Goal: Information Seeking & Learning: Understand process/instructions

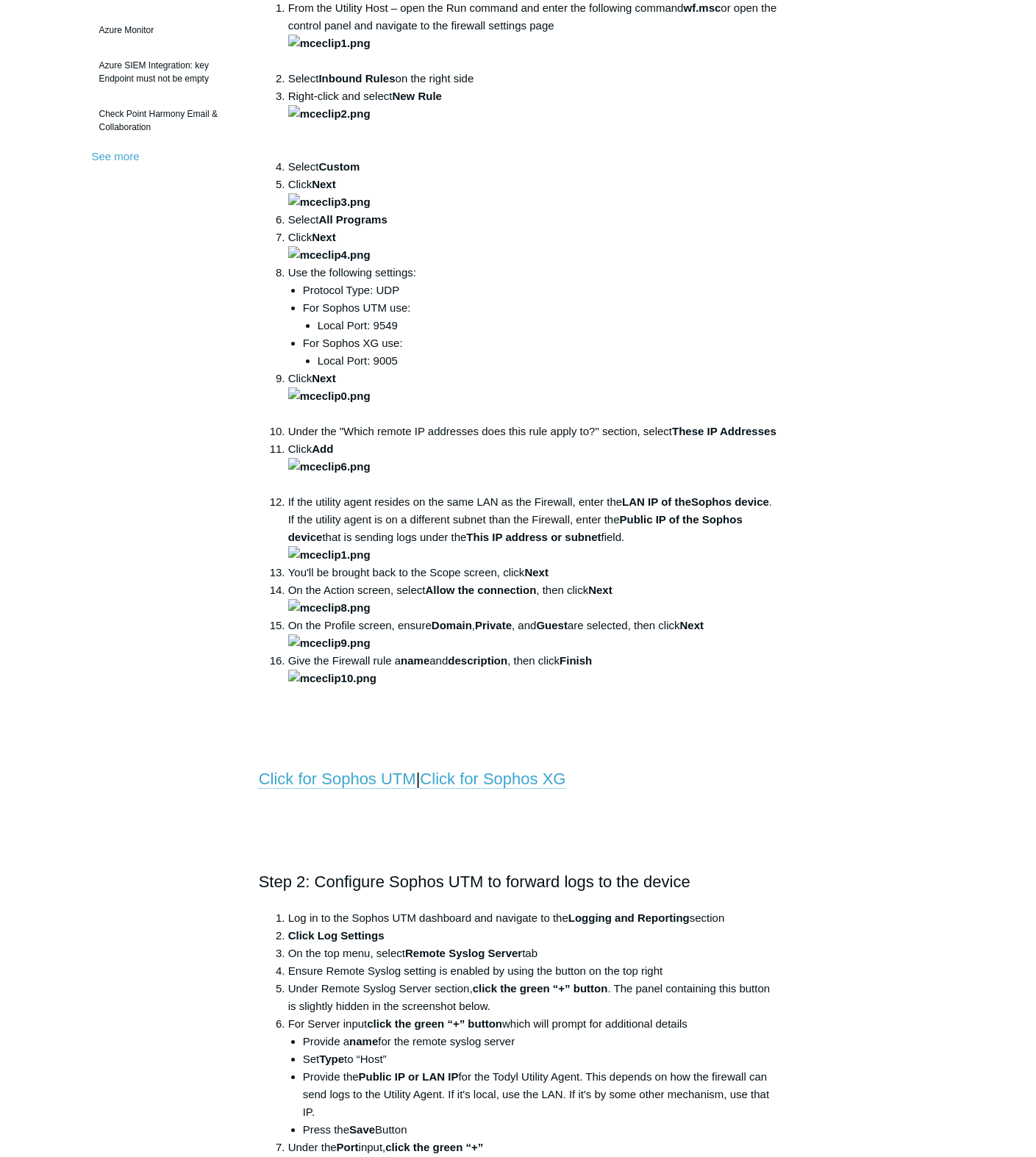
scroll to position [515, 0]
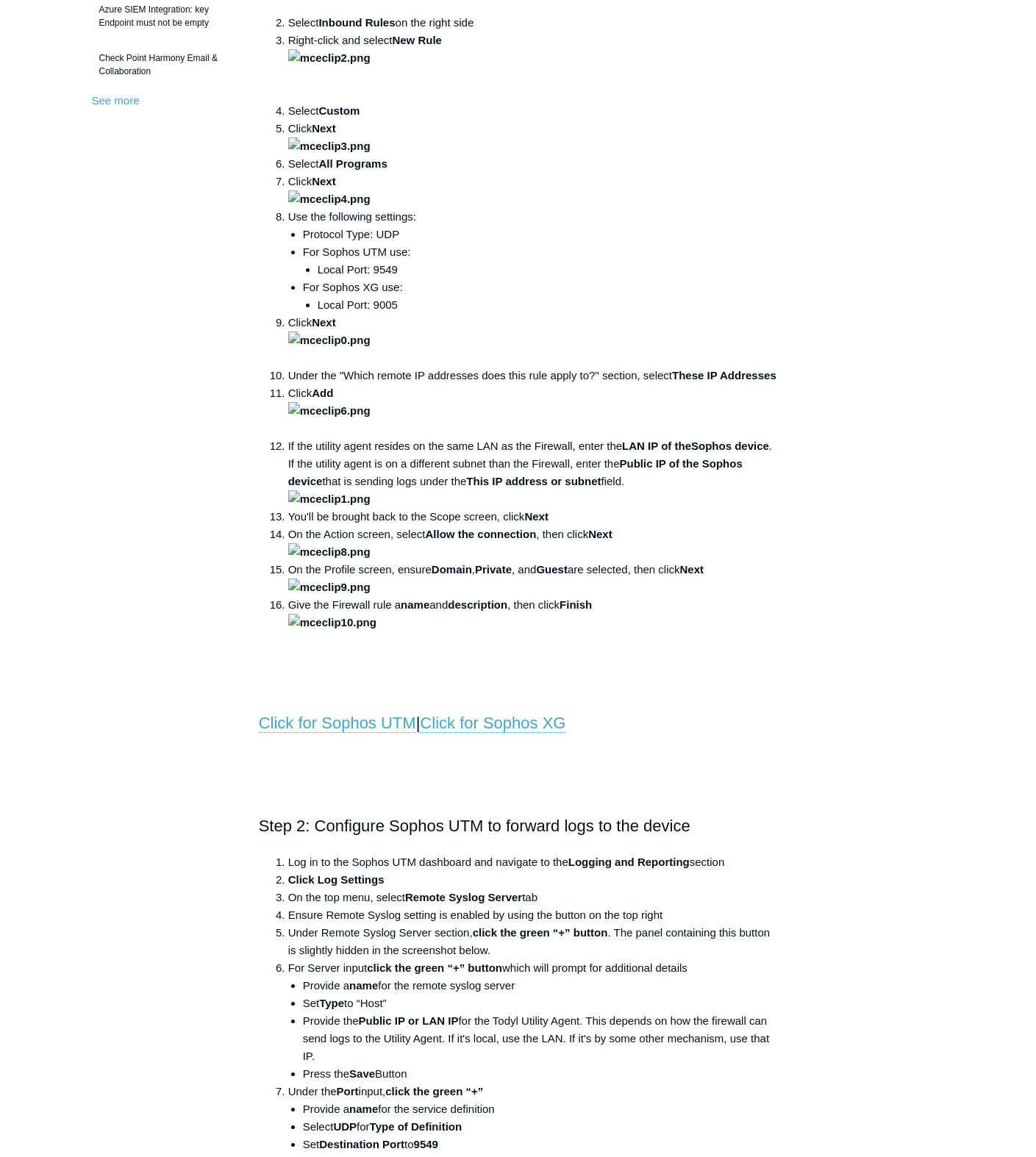
click at [941, 510] on div "Articles in this section 1Password SIEM Integration Amazon Web Service (AWS) Cl…" at bounding box center [518, 1027] width 853 height 2817
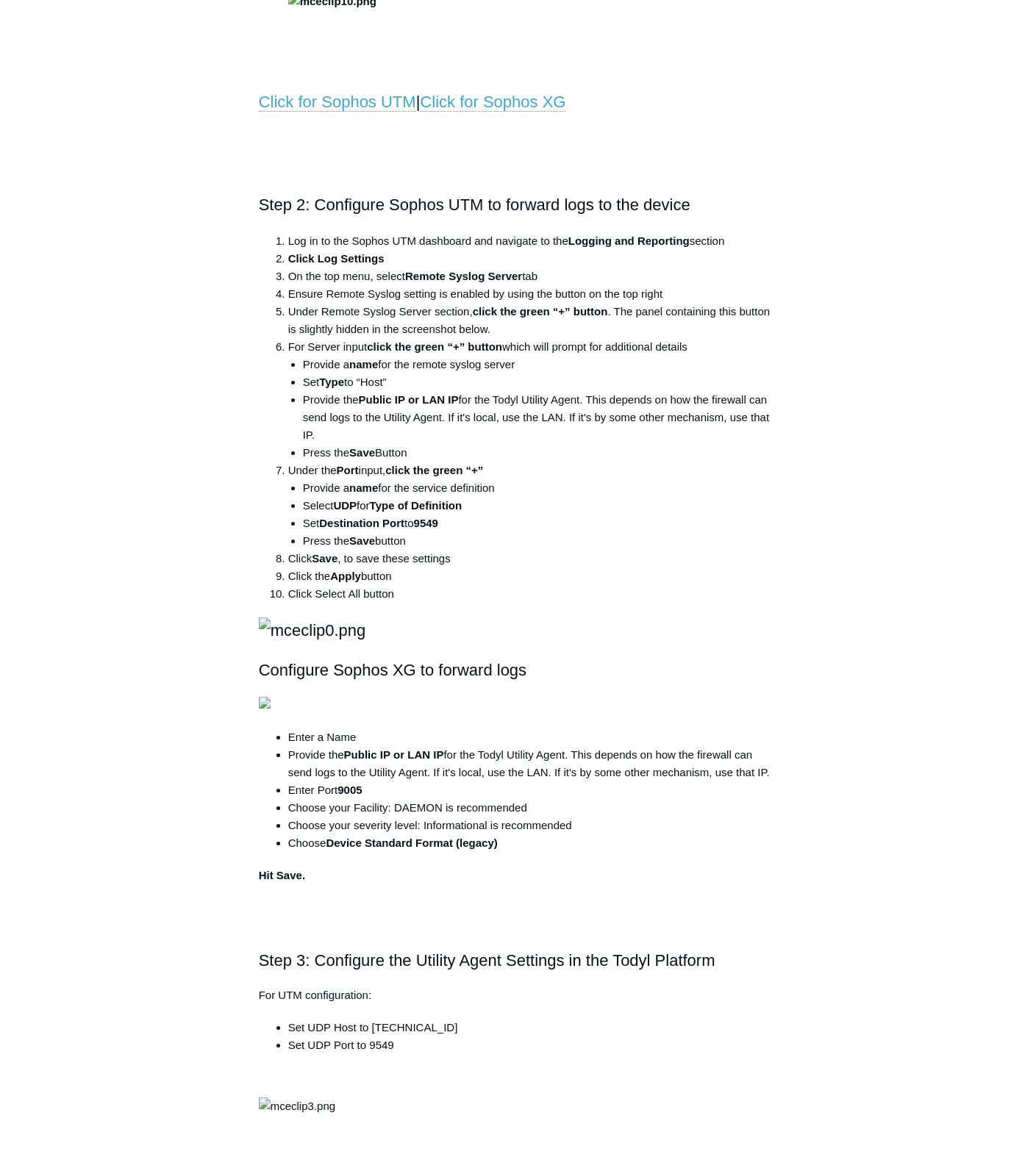
scroll to position [1176, 0]
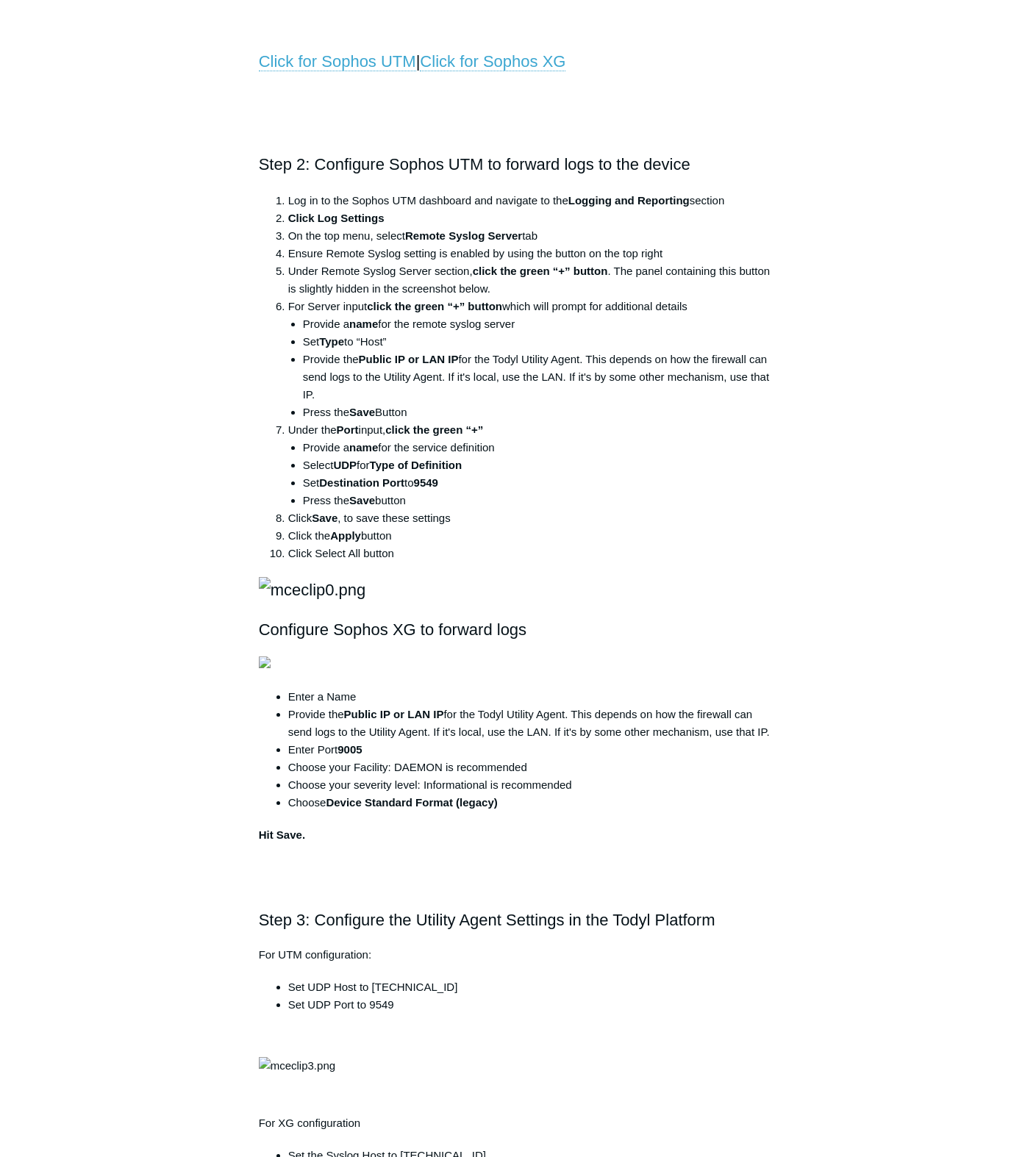
click at [893, 404] on div "Articles in this section 1Password SIEM Integration Amazon Web Service (AWS) Cl…" at bounding box center [518, 365] width 853 height 2817
click at [921, 461] on div "Articles in this section 1Password SIEM Integration Amazon Web Service (AWS) Cl…" at bounding box center [518, 365] width 853 height 2817
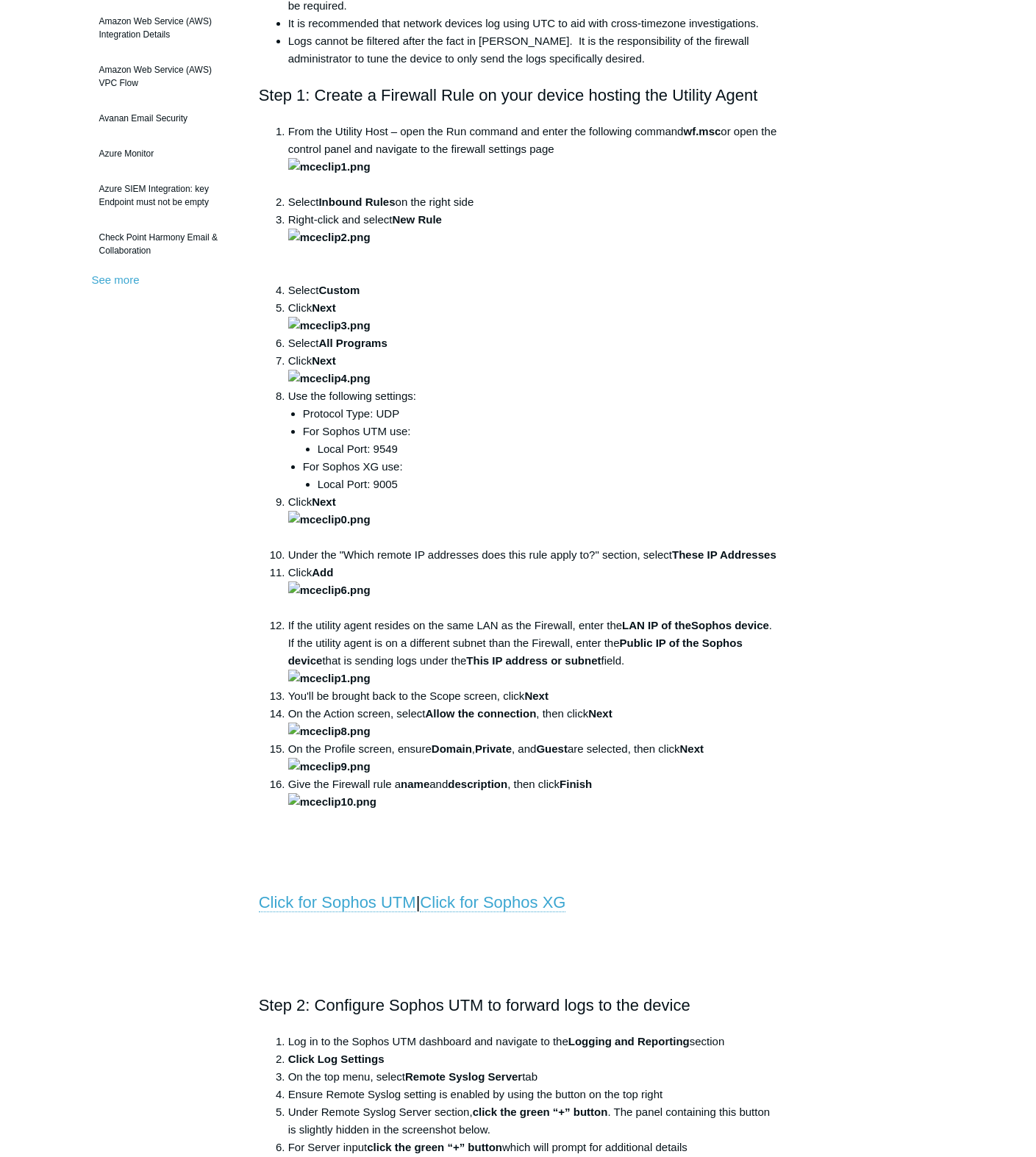
scroll to position [294, 0]
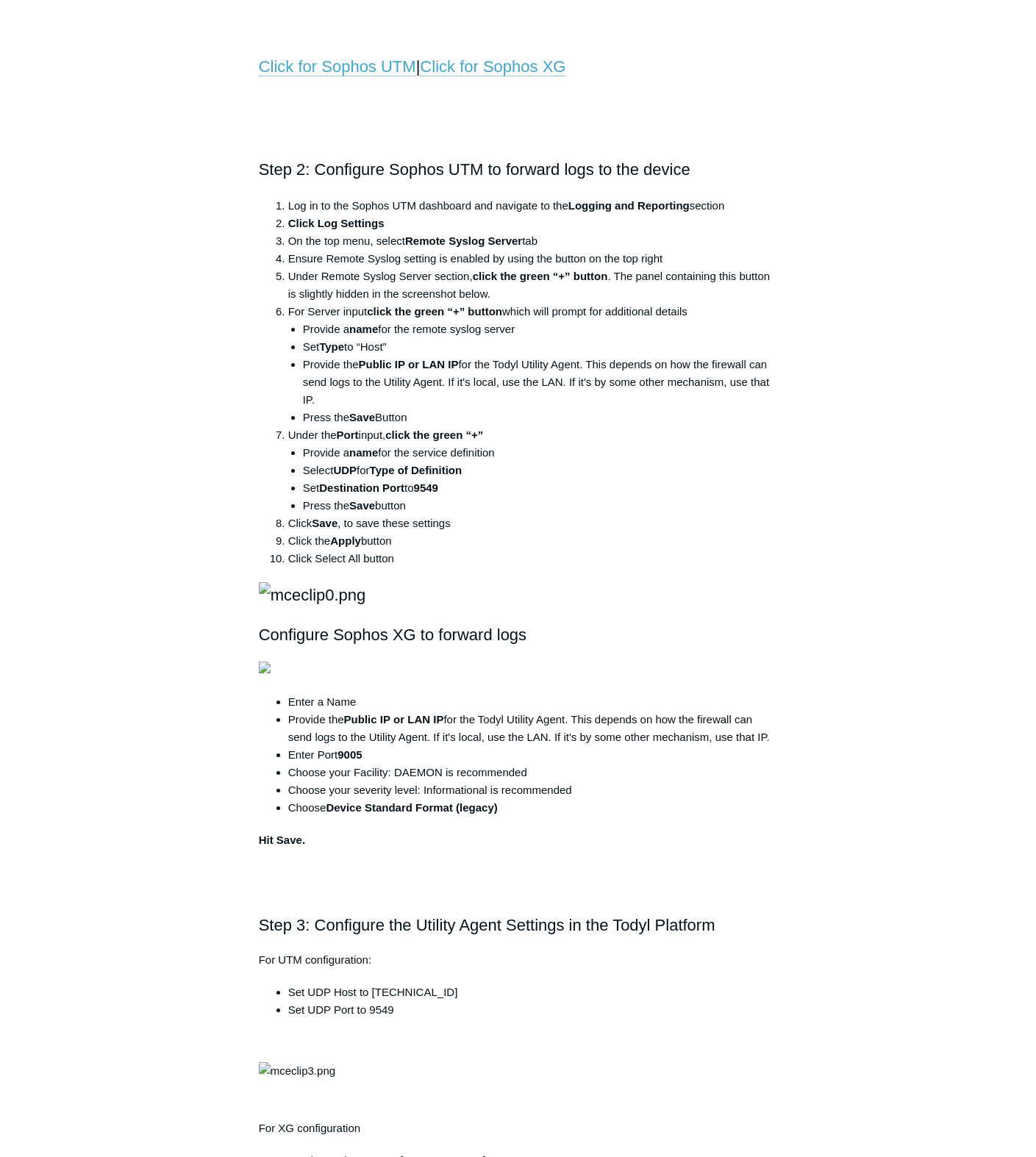
scroll to position [1176, 0]
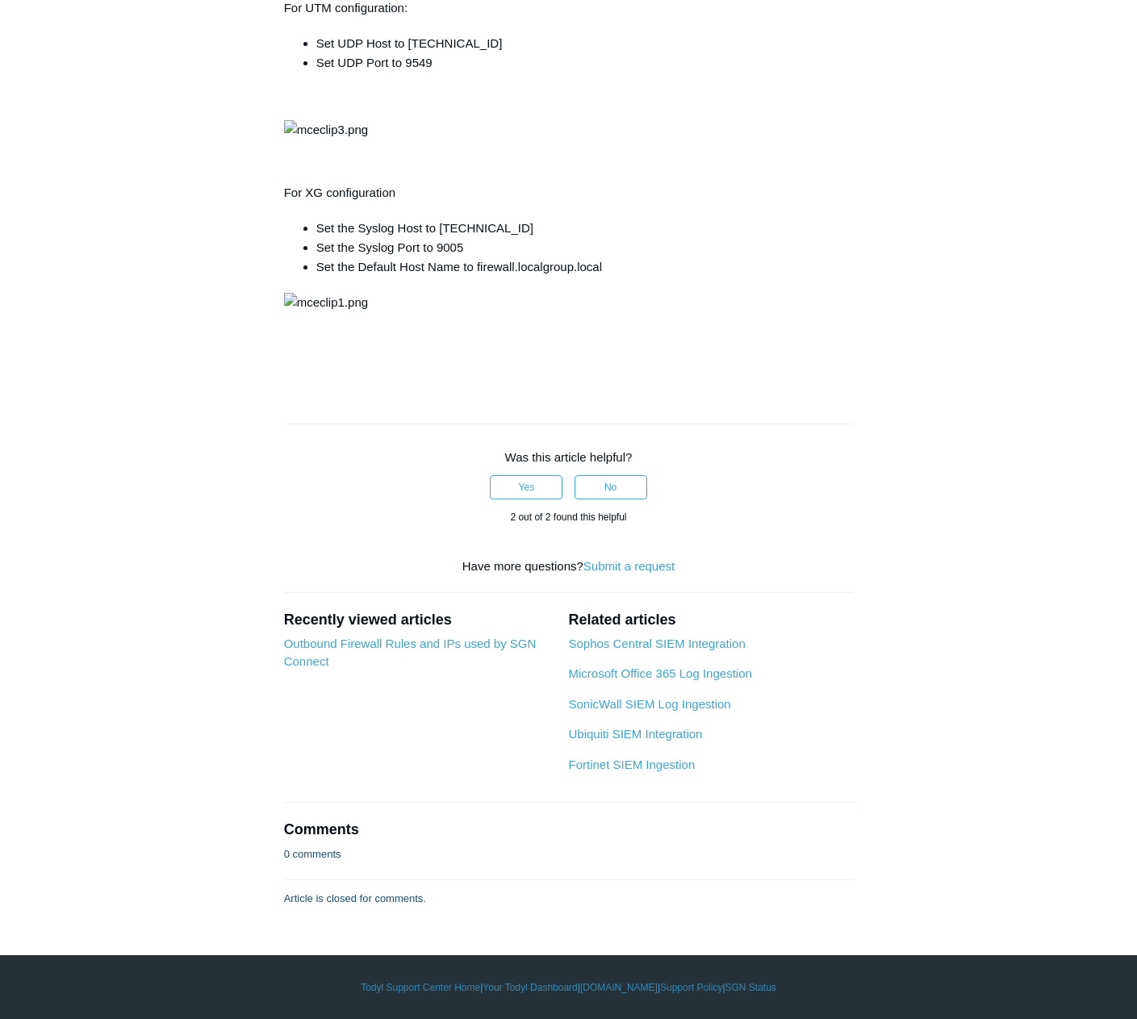
scroll to position [5890, 0]
